Goal: Task Accomplishment & Management: Manage account settings

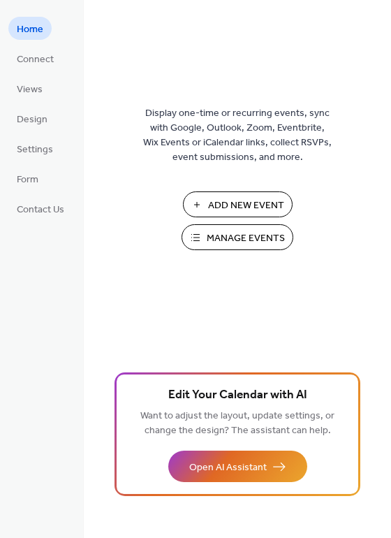
click at [231, 243] on span "Manage Events" at bounding box center [246, 238] width 78 height 15
click at [39, 67] on span "Connect" at bounding box center [35, 59] width 37 height 15
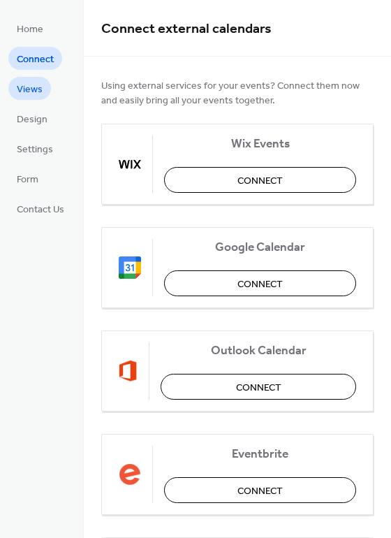
click at [37, 99] on link "Views" at bounding box center [29, 88] width 43 height 23
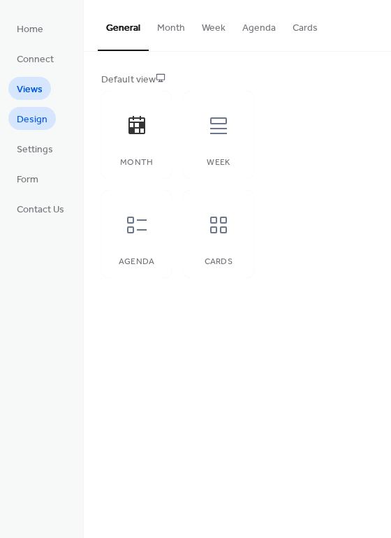
click at [36, 119] on span "Design" at bounding box center [32, 119] width 31 height 15
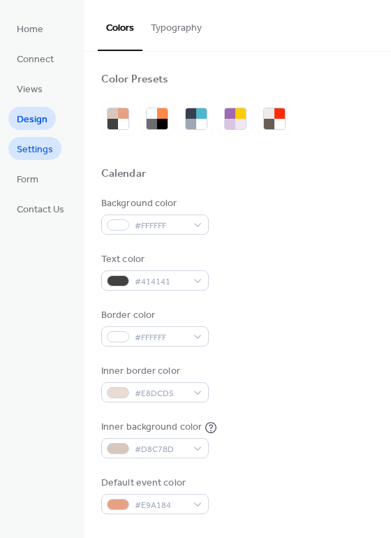
click at [34, 143] on span "Settings" at bounding box center [35, 150] width 36 height 15
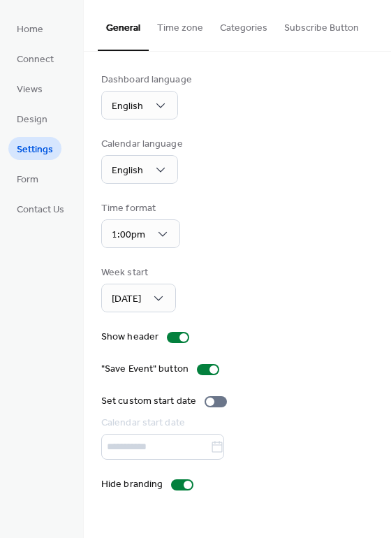
click at [245, 26] on button "Categories" at bounding box center [244, 25] width 64 height 50
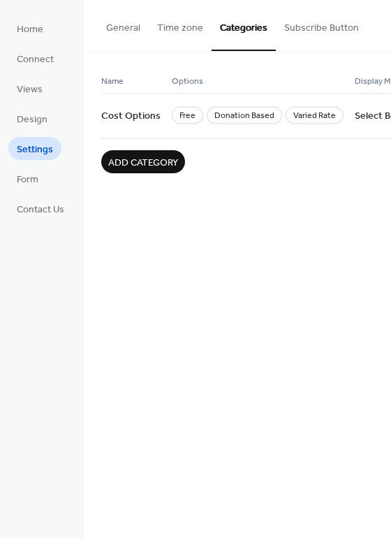
click at [313, 25] on button "Subscribe Button" at bounding box center [322, 25] width 92 height 50
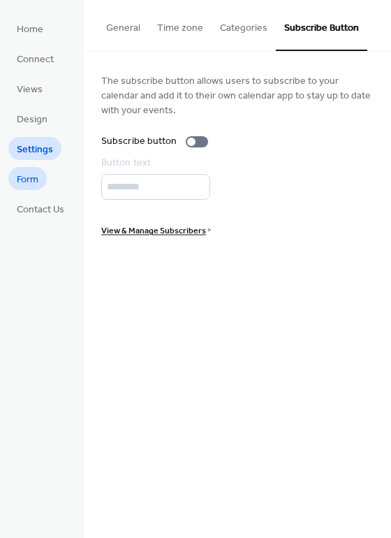
click at [32, 184] on span "Form" at bounding box center [28, 180] width 22 height 15
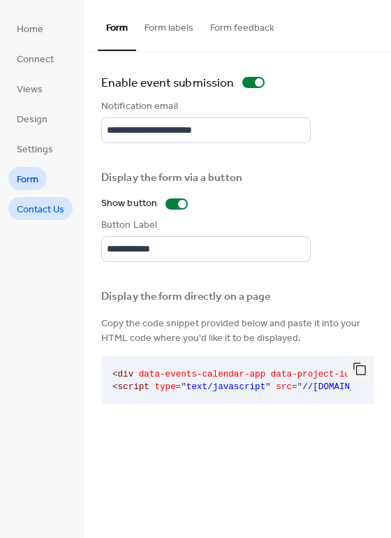
click at [57, 207] on span "Contact Us" at bounding box center [41, 210] width 48 height 15
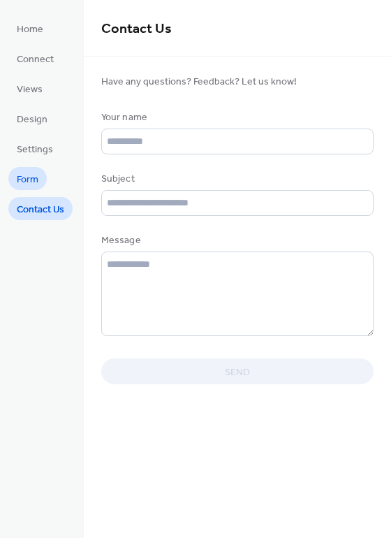
click at [27, 180] on span "Form" at bounding box center [28, 180] width 22 height 15
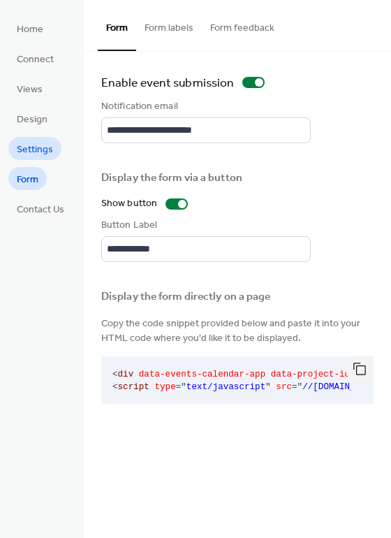
click at [43, 147] on span "Settings" at bounding box center [35, 150] width 36 height 15
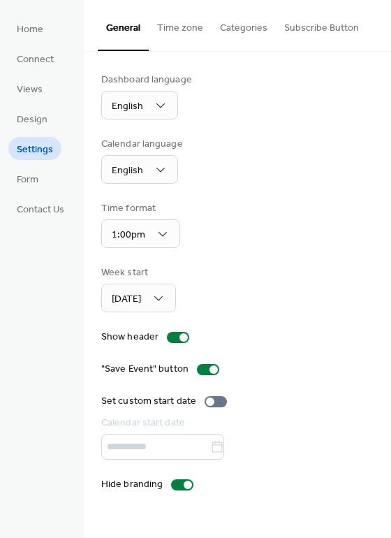
click at [304, 35] on button "Subscribe Button" at bounding box center [322, 25] width 92 height 50
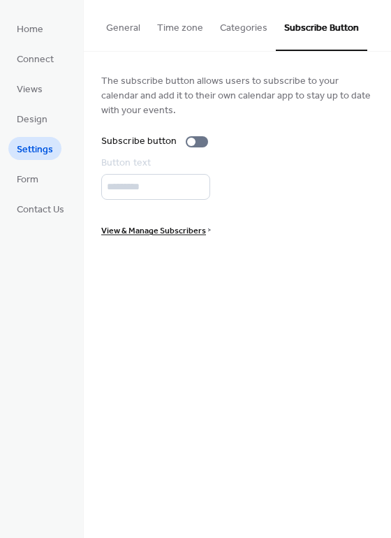
click at [249, 31] on button "Categories" at bounding box center [244, 25] width 64 height 50
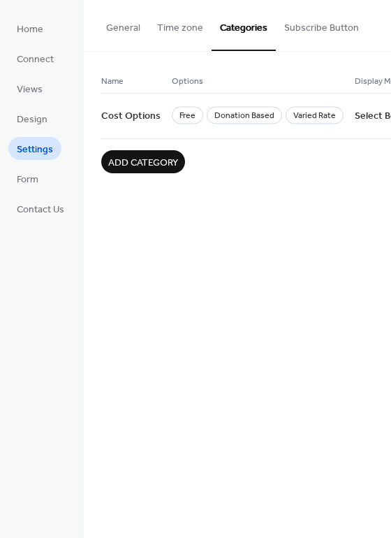
click at [188, 20] on button "Time zone" at bounding box center [180, 25] width 63 height 50
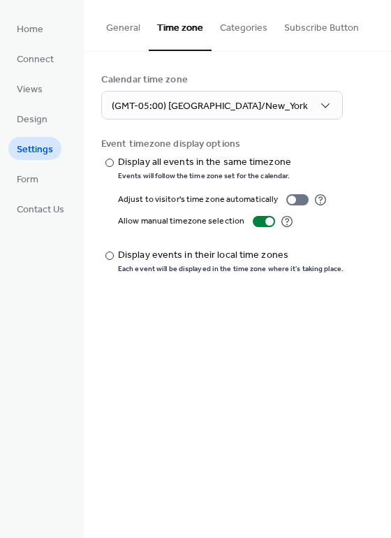
click at [130, 26] on button "General" at bounding box center [123, 25] width 51 height 50
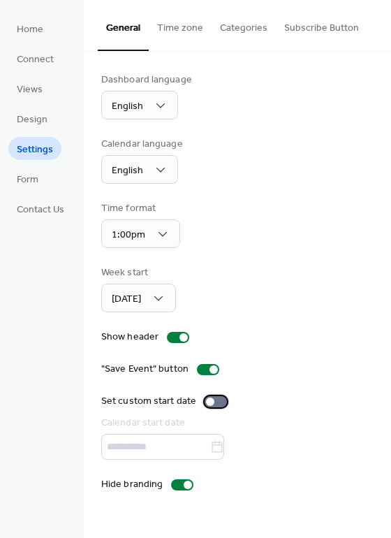
click at [223, 400] on div at bounding box center [216, 401] width 22 height 11
click at [206, 400] on div at bounding box center [216, 401] width 22 height 11
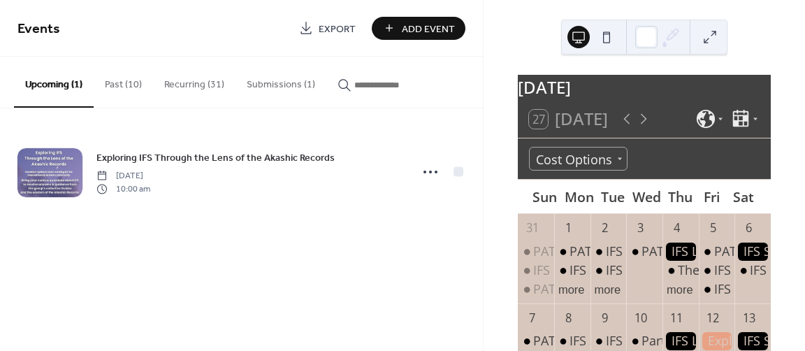
click at [283, 82] on button "Submissions (1)" at bounding box center [280, 82] width 91 height 50
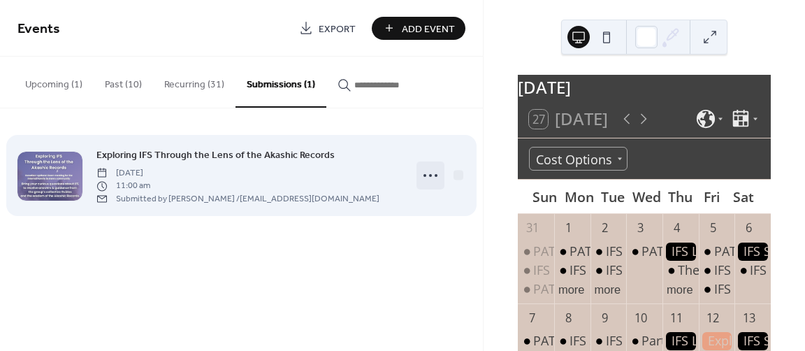
click at [435, 180] on icon at bounding box center [430, 175] width 22 height 22
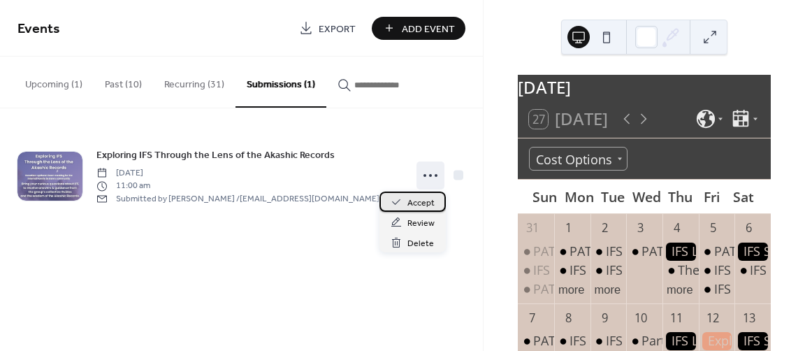
click at [425, 200] on span "Accept" at bounding box center [420, 203] width 27 height 15
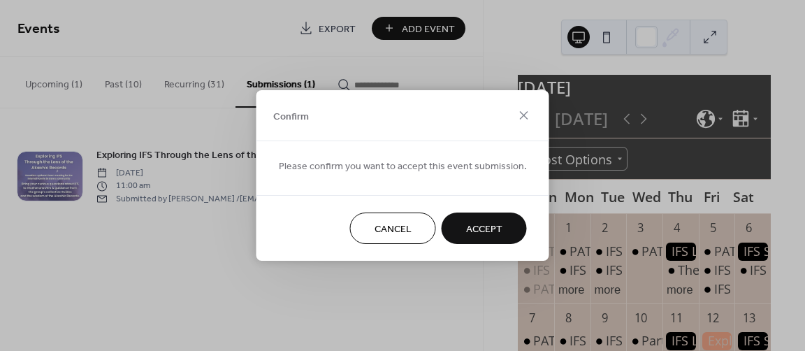
click at [481, 226] on span "Accept" at bounding box center [484, 229] width 36 height 15
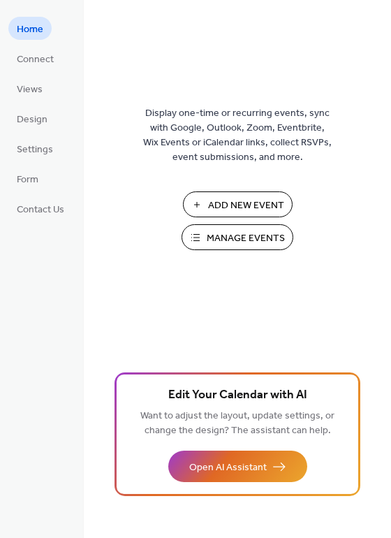
click at [248, 238] on span "Manage Events" at bounding box center [246, 238] width 78 height 15
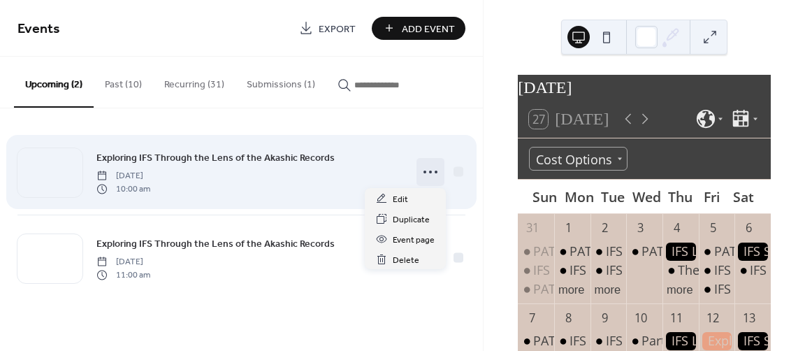
click at [436, 173] on icon at bounding box center [430, 172] width 22 height 22
click at [464, 173] on div at bounding box center [458, 171] width 14 height 14
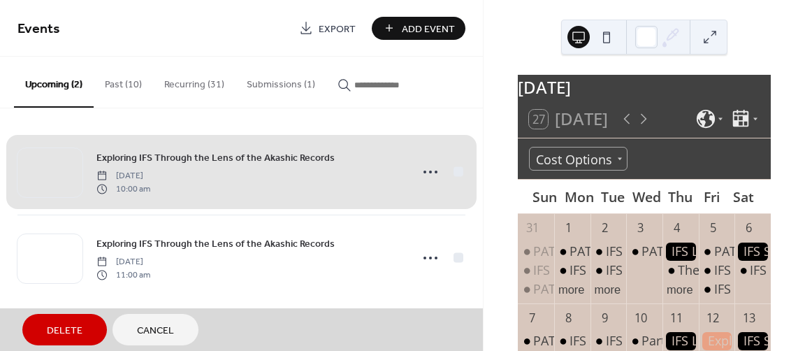
click at [174, 331] on button "Cancel" at bounding box center [155, 329] width 86 height 31
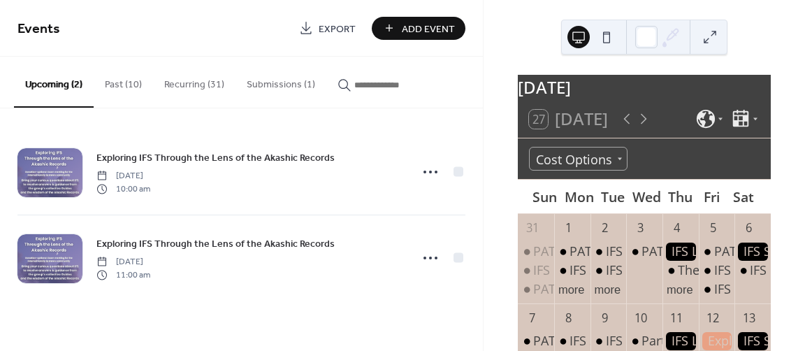
click at [281, 87] on button "Submissions (1)" at bounding box center [280, 82] width 91 height 50
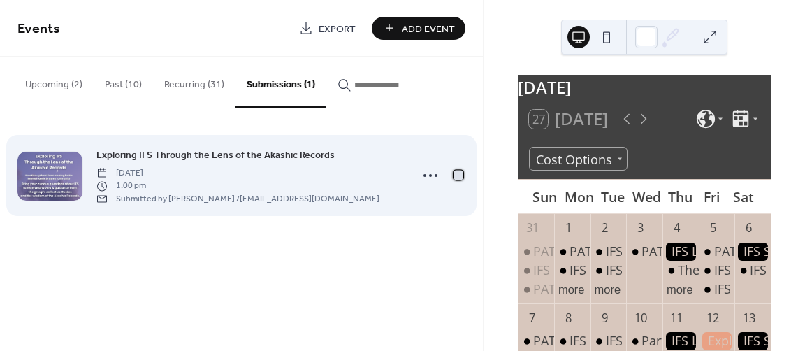
click at [458, 175] on div at bounding box center [458, 175] width 10 height 10
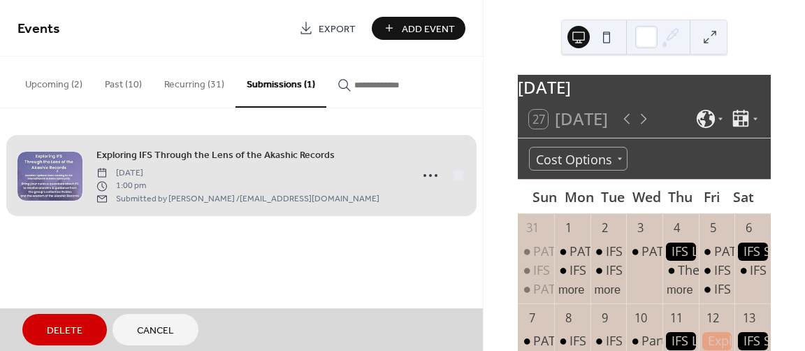
click at [429, 174] on div "Exploring IFS Through the Lens of the Akashic Records Friday, October 31, 2025 …" at bounding box center [241, 175] width 448 height 92
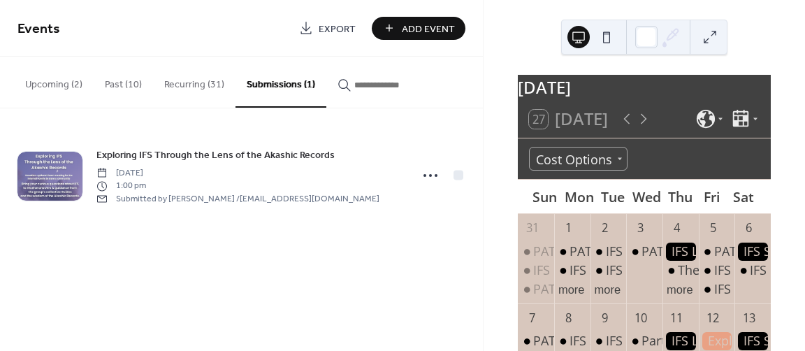
click at [429, 174] on circle at bounding box center [430, 175] width 3 height 3
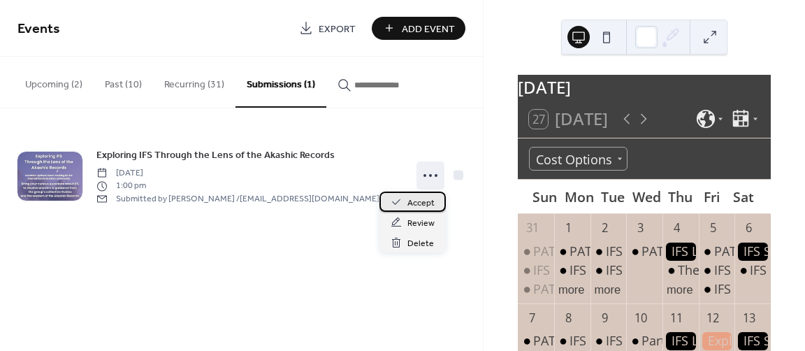
click at [427, 201] on span "Accept" at bounding box center [420, 203] width 27 height 15
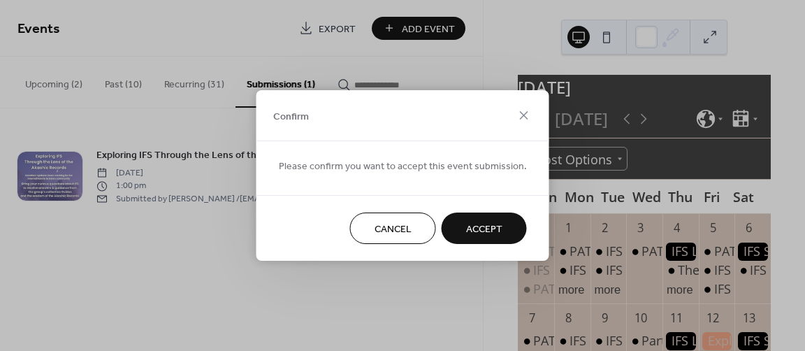
click at [472, 226] on span "Accept" at bounding box center [484, 229] width 36 height 15
